Goal: Navigation & Orientation: Find specific page/section

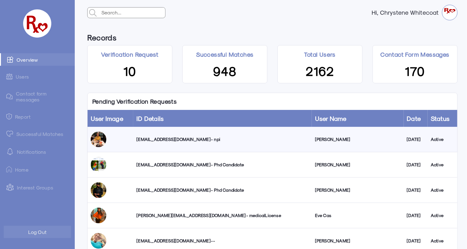
click at [38, 135] on link "Successful Matches" at bounding box center [37, 133] width 75 height 13
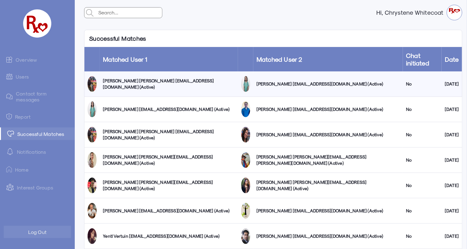
click at [24, 59] on link "Overview" at bounding box center [37, 59] width 75 height 13
